Goal: Find specific page/section: Find specific page/section

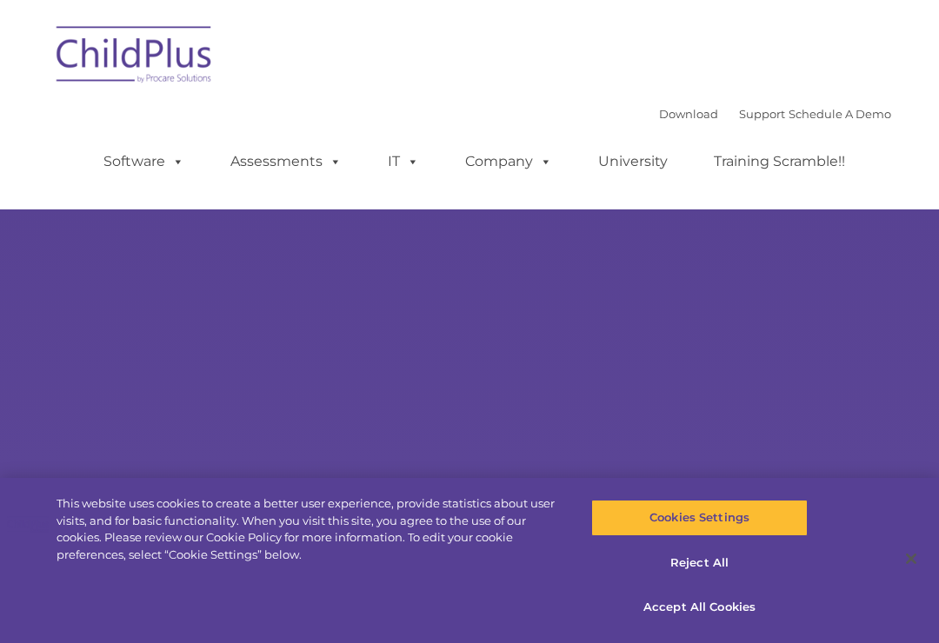
select select "MEDIUM"
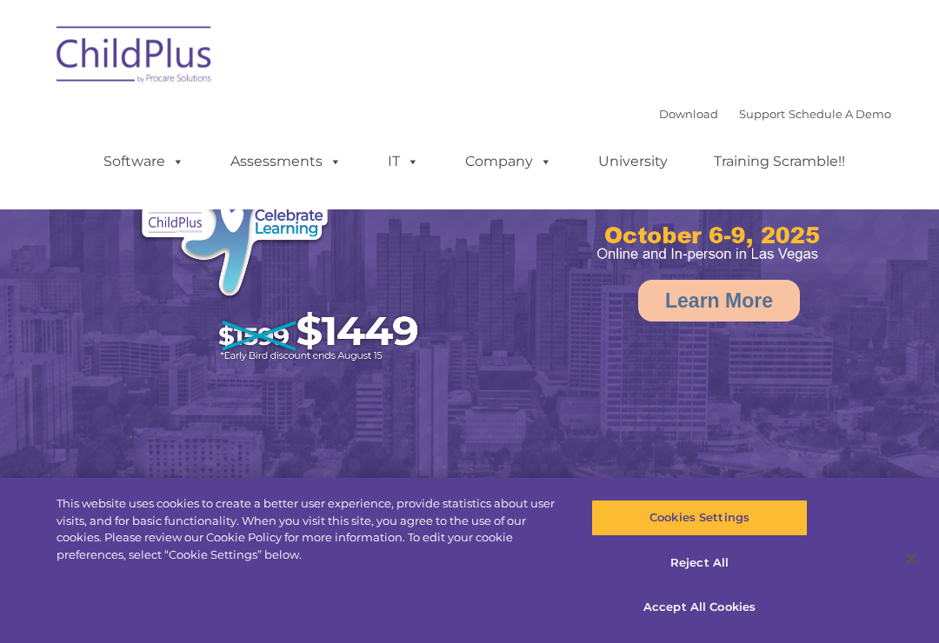
select select "MEDIUM"
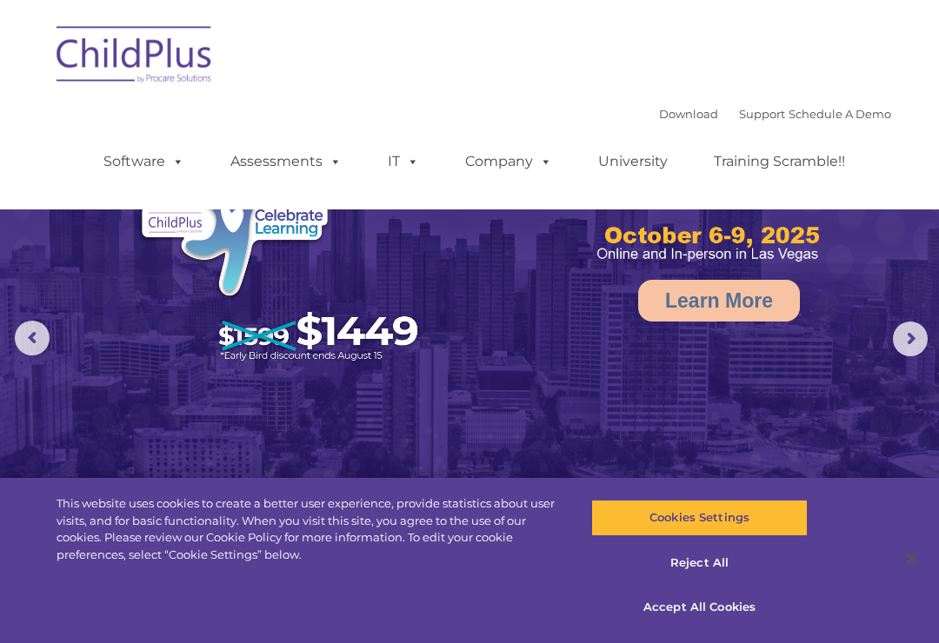
click at [297, 161] on link "Assessments" at bounding box center [286, 161] width 146 height 35
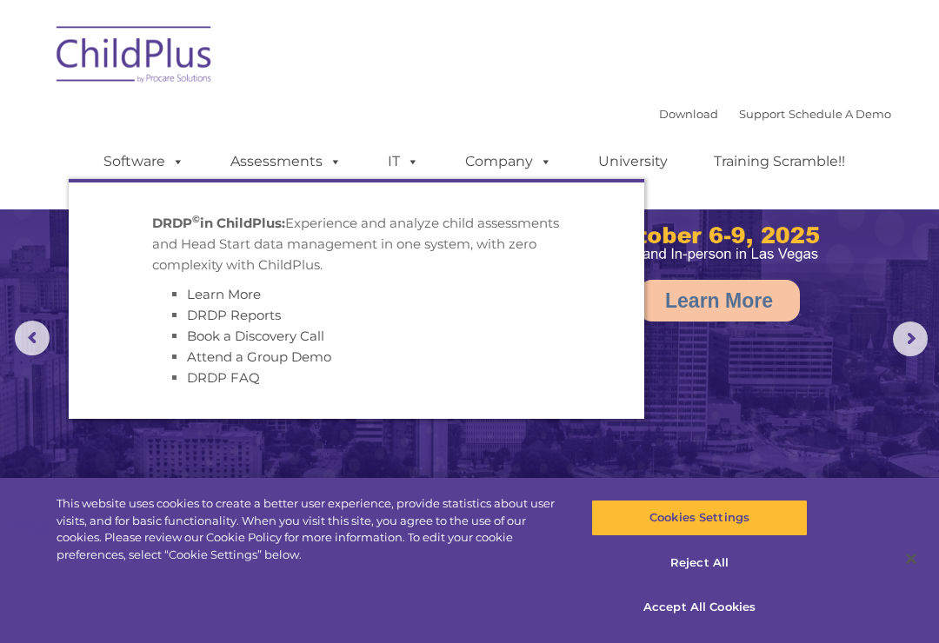
click at [766, 387] on img at bounding box center [469, 295] width 939 height 590
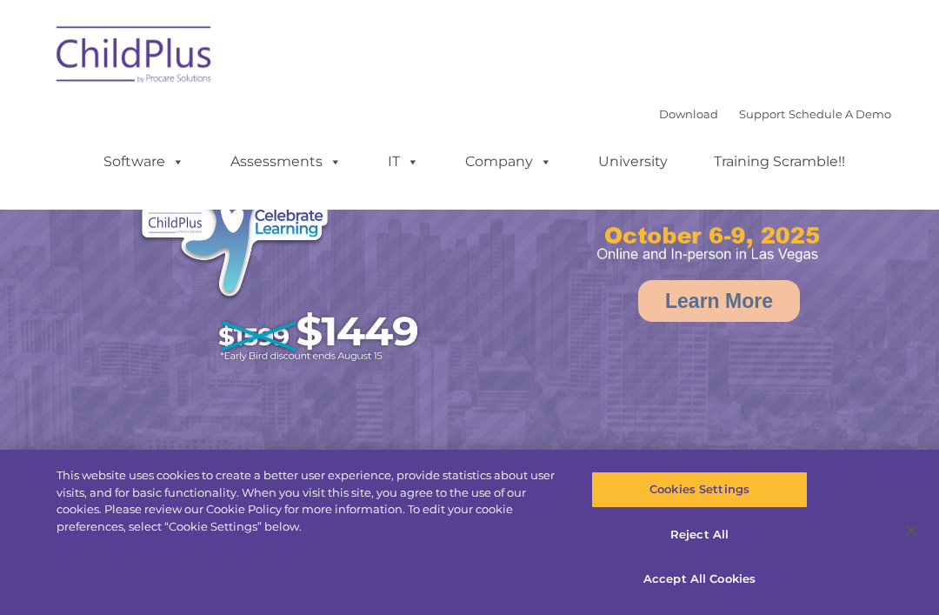
select select "MEDIUM"
